Goal: Information Seeking & Learning: Learn about a topic

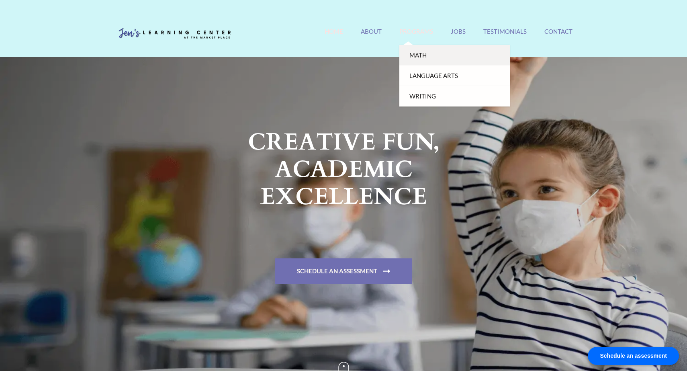
click at [412, 55] on link "Math" at bounding box center [454, 55] width 110 height 20
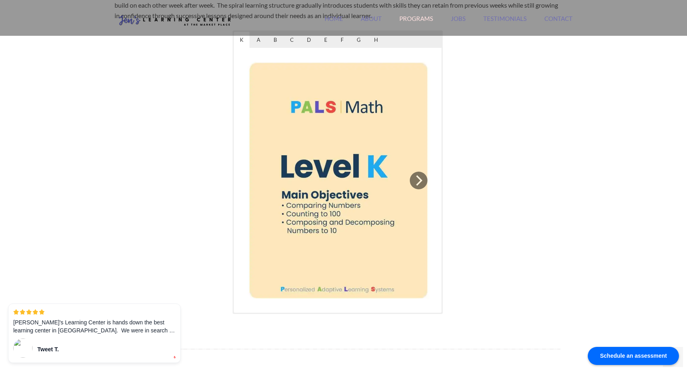
scroll to position [455, 0]
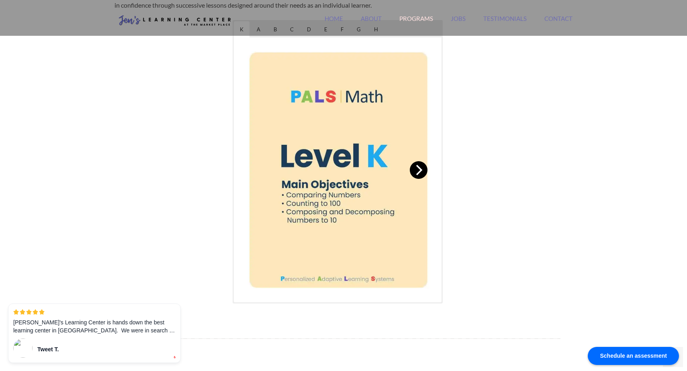
click at [421, 171] on icon "Next" at bounding box center [419, 170] width 6 height 10
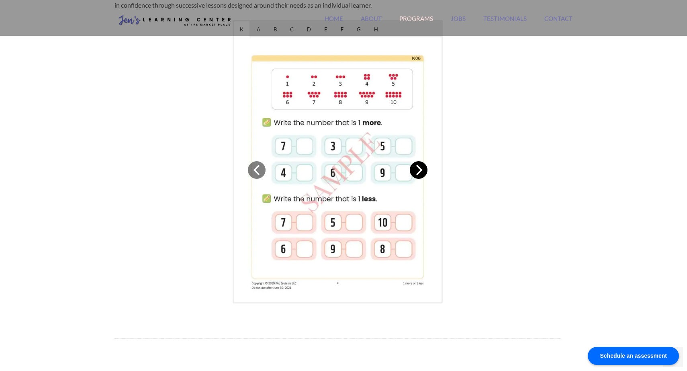
click at [421, 171] on icon "Next" at bounding box center [419, 170] width 6 height 10
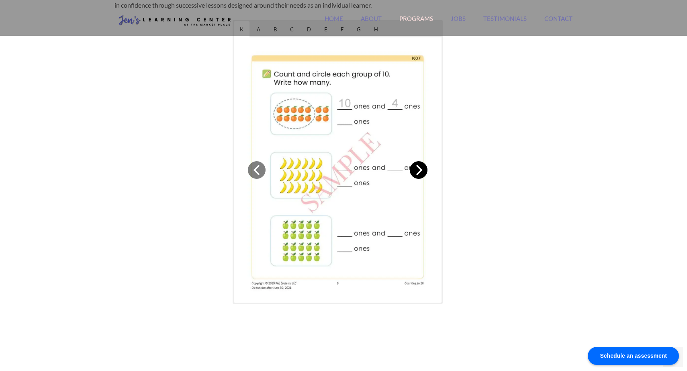
click at [421, 171] on icon "Next" at bounding box center [419, 170] width 6 height 10
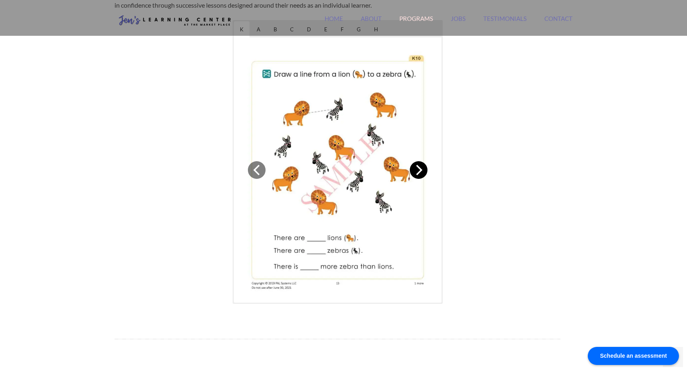
click at [421, 171] on icon "Next" at bounding box center [419, 170] width 6 height 10
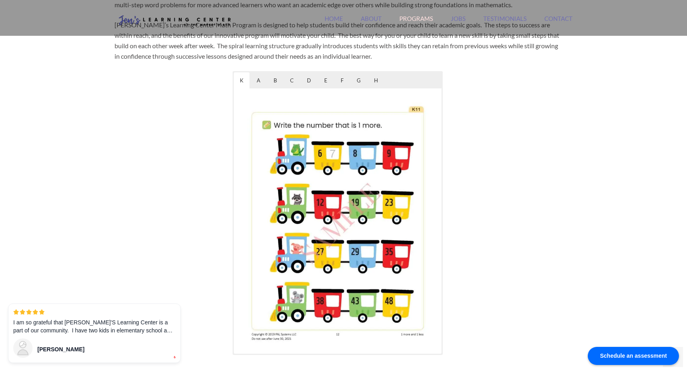
scroll to position [329, 0]
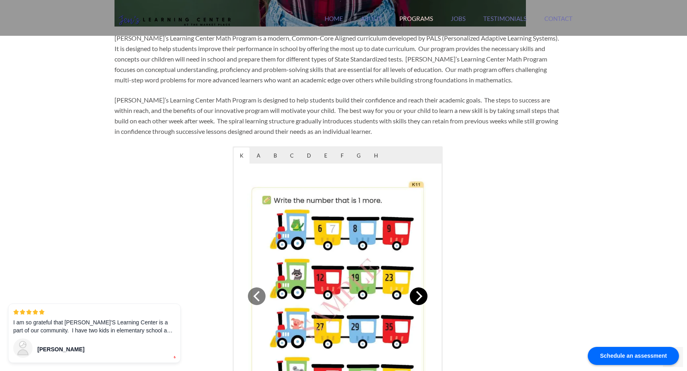
click at [417, 298] on icon "Next" at bounding box center [418, 296] width 10 height 10
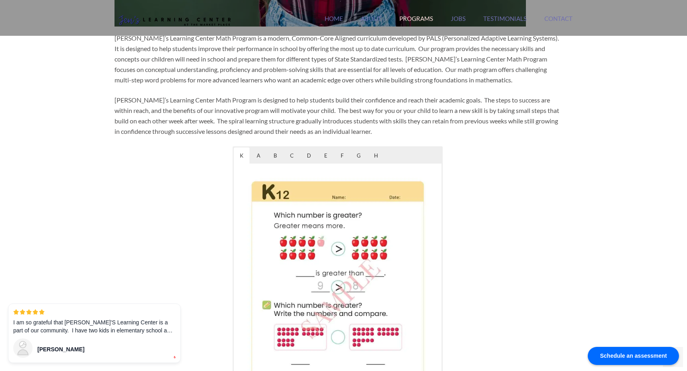
click at [256, 163] on div at bounding box center [338, 295] width 208 height 265
click at [256, 158] on span "A" at bounding box center [259, 155] width 16 height 16
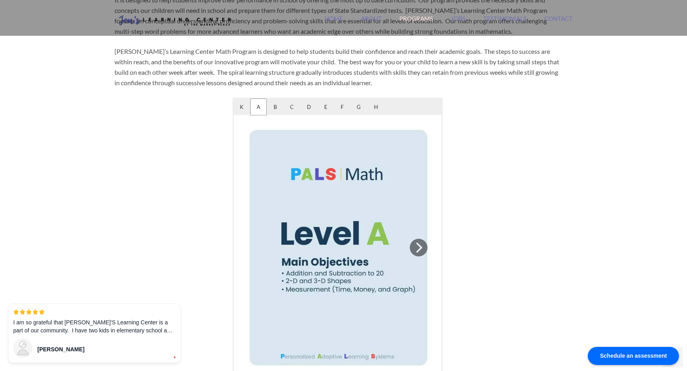
scroll to position [402, 0]
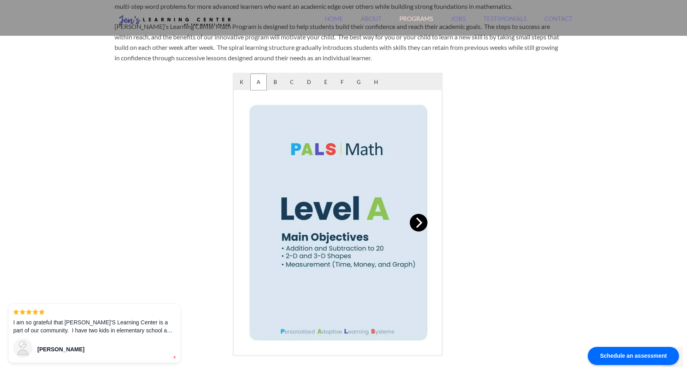
click at [426, 220] on button "Next" at bounding box center [419, 223] width 18 height 18
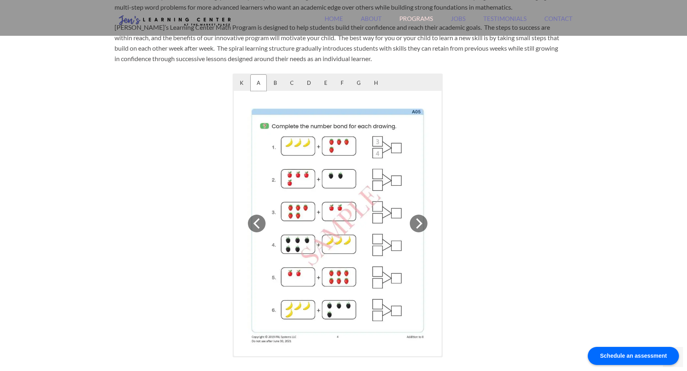
scroll to position [404, 0]
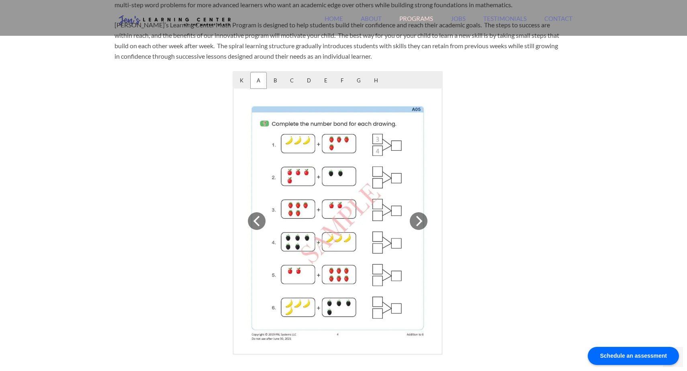
click at [426, 219] on button "Next" at bounding box center [419, 221] width 18 height 18
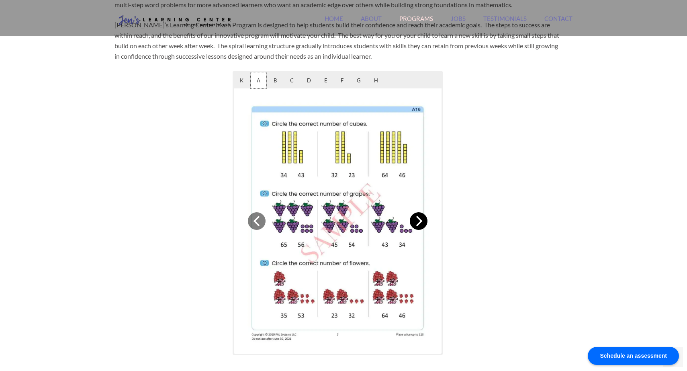
click at [427, 219] on button "Next" at bounding box center [419, 221] width 18 height 18
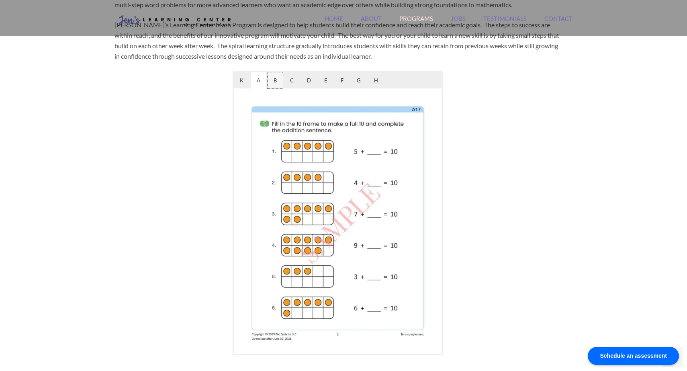
click at [272, 82] on span "B" at bounding box center [274, 80] width 15 height 16
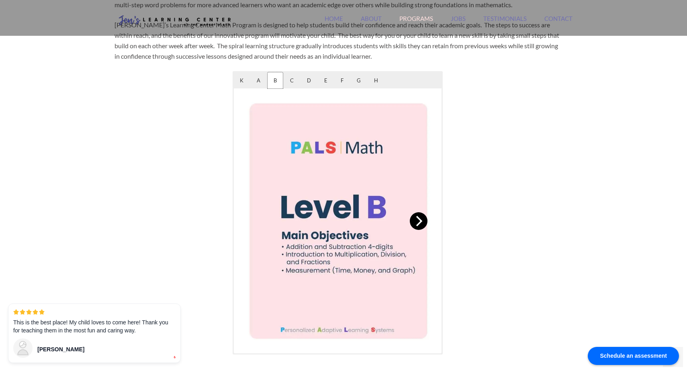
click at [422, 222] on icon "Next" at bounding box center [419, 221] width 6 height 10
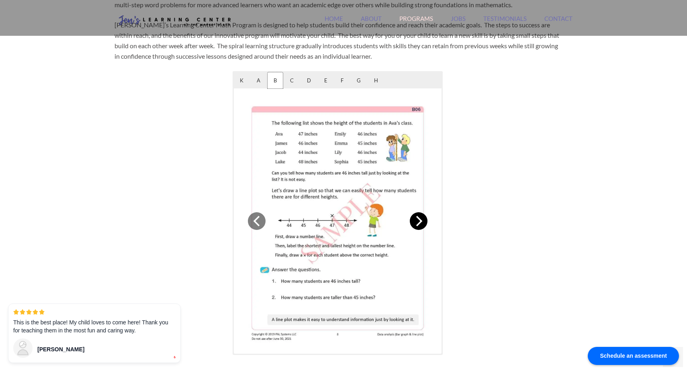
click at [423, 219] on icon "Next" at bounding box center [418, 221] width 10 height 10
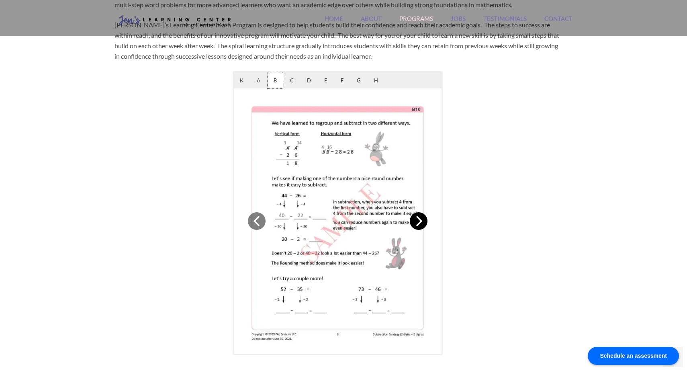
click at [418, 221] on icon "Next" at bounding box center [418, 221] width 10 height 10
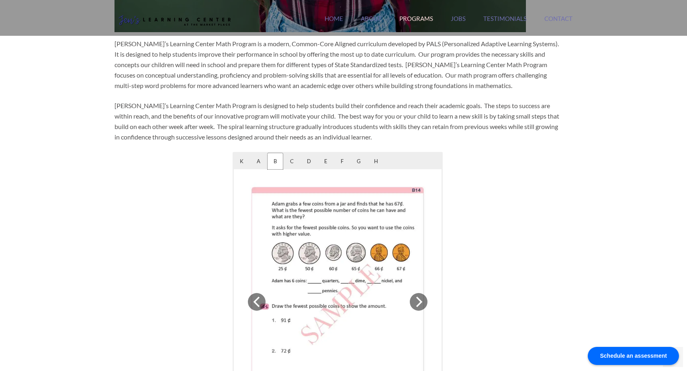
scroll to position [307, 0]
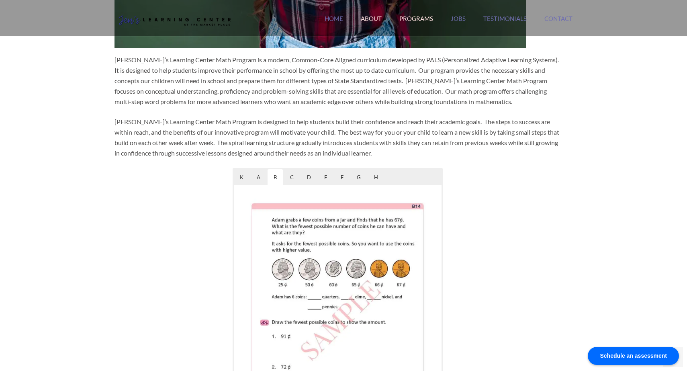
click at [374, 19] on link "About" at bounding box center [371, 23] width 21 height 17
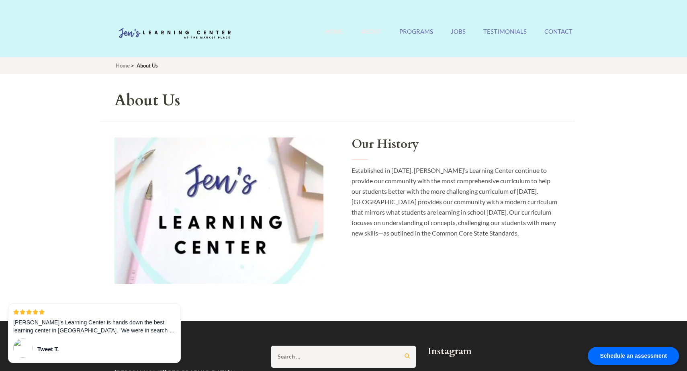
click at [334, 33] on link "Home" at bounding box center [333, 36] width 18 height 17
